Goal: Task Accomplishment & Management: Manage account settings

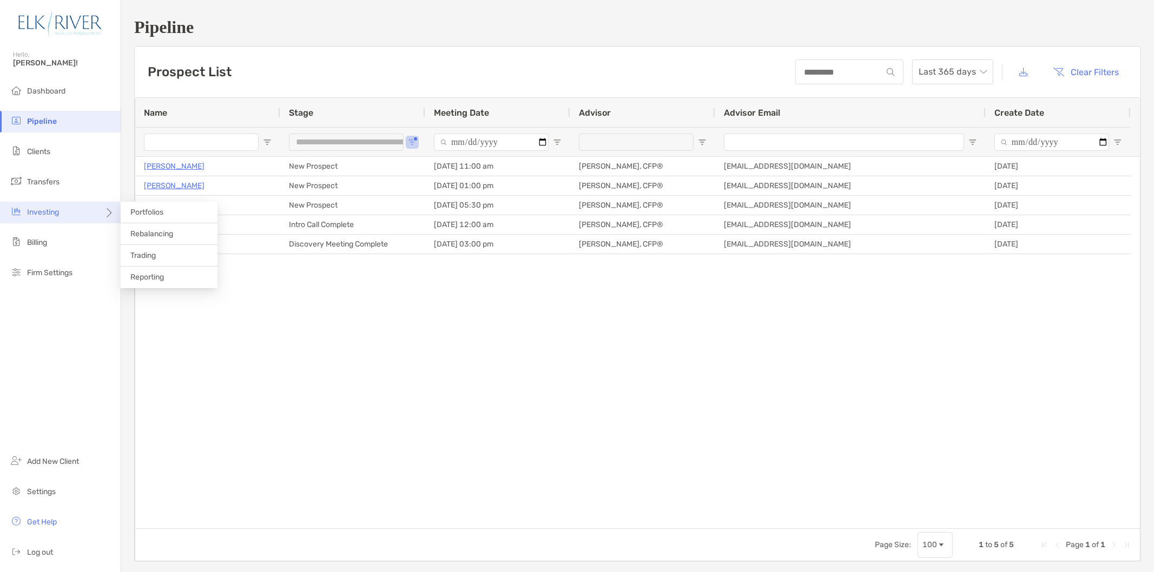
click at [85, 212] on div "Investing" at bounding box center [60, 213] width 121 height 22
click at [167, 231] on span "Rebalancing" at bounding box center [151, 233] width 43 height 9
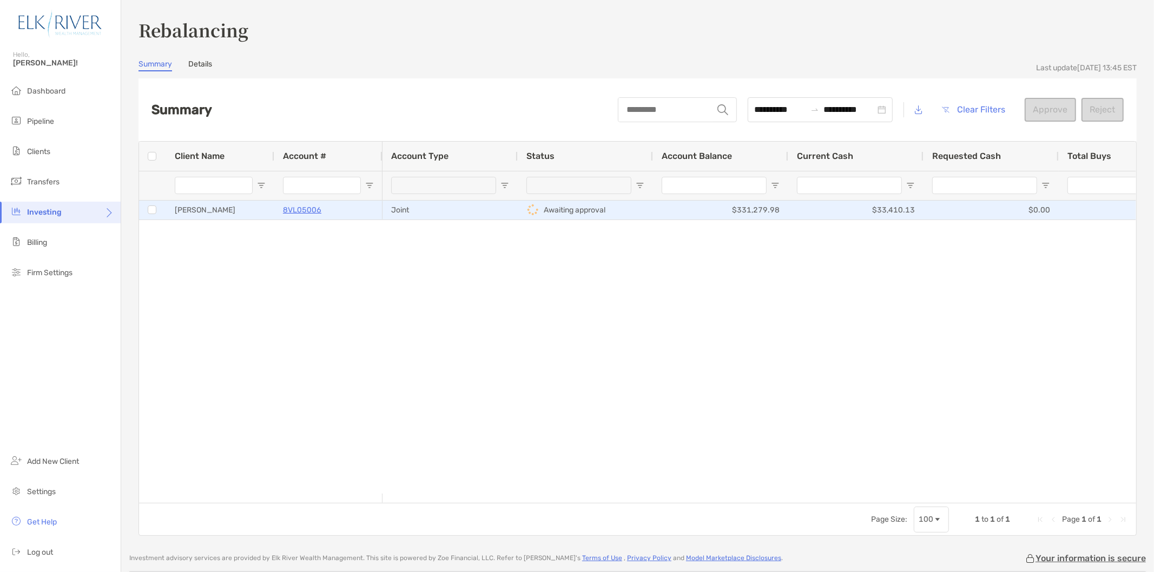
click at [145, 212] on div at bounding box center [152, 210] width 27 height 19
click at [1057, 103] on button "Approve" at bounding box center [1050, 110] width 51 height 24
